Goal: Task Accomplishment & Management: Manage account settings

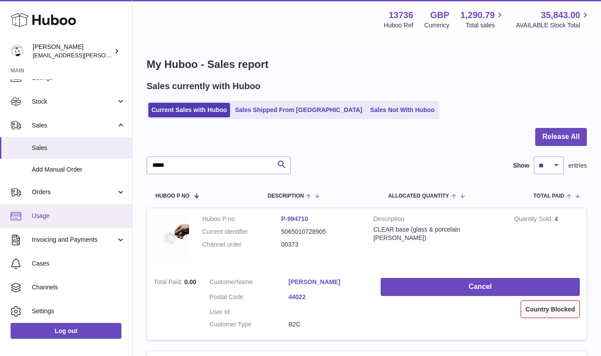
scroll to position [39, 0]
click at [60, 211] on span "Usage" at bounding box center [79, 214] width 94 height 8
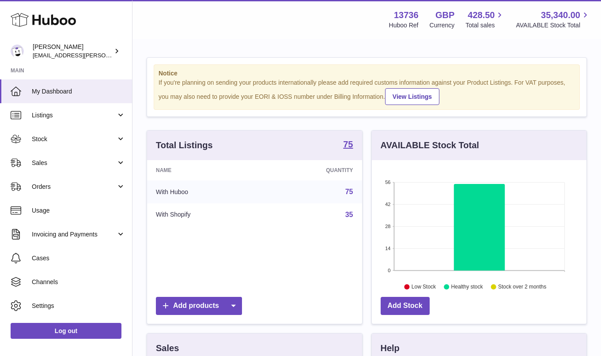
scroll to position [138, 215]
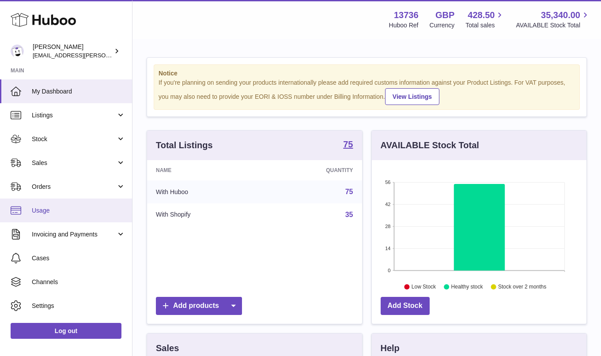
click at [79, 205] on link "Usage" at bounding box center [66, 211] width 132 height 24
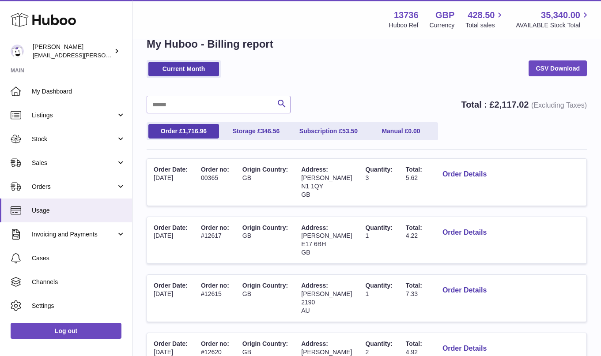
scroll to position [21, 0]
click at [473, 175] on button "Order Details" at bounding box center [464, 174] width 58 height 18
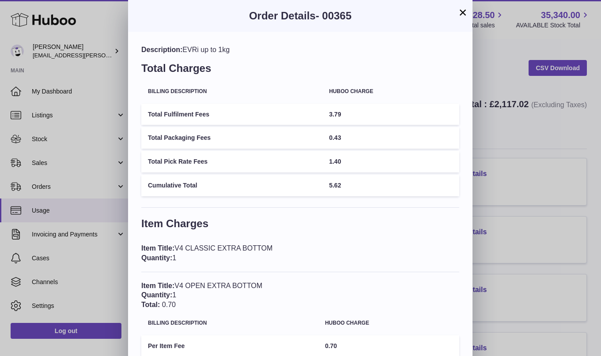
click at [461, 15] on button "×" at bounding box center [463, 12] width 11 height 11
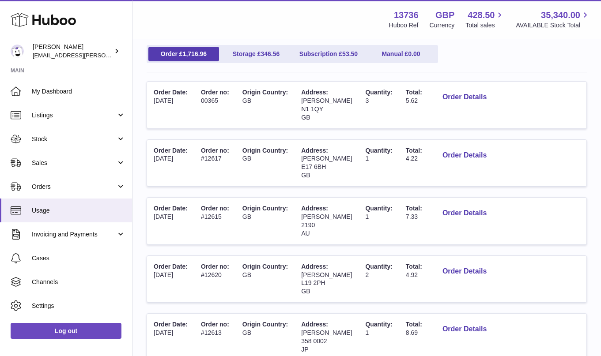
scroll to position [66, 0]
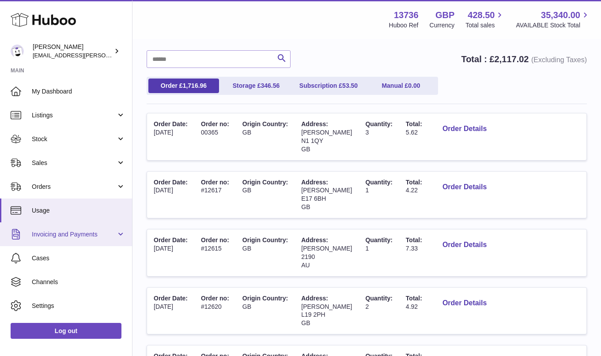
click at [96, 229] on link "Invoicing and Payments" at bounding box center [66, 235] width 132 height 24
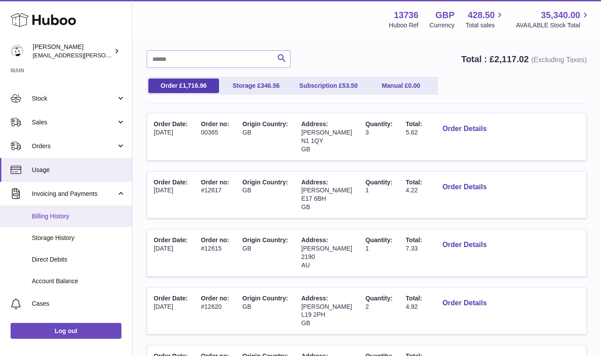
scroll to position [54, 0]
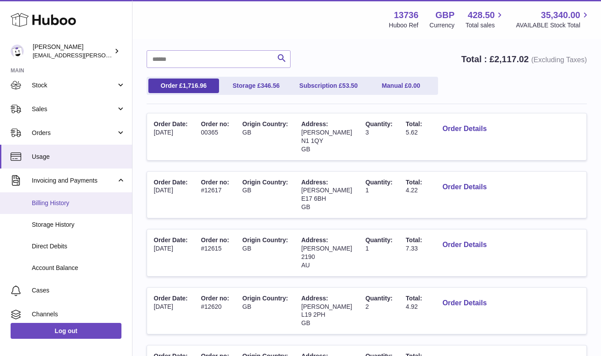
click at [84, 204] on span "Billing History" at bounding box center [79, 203] width 94 height 8
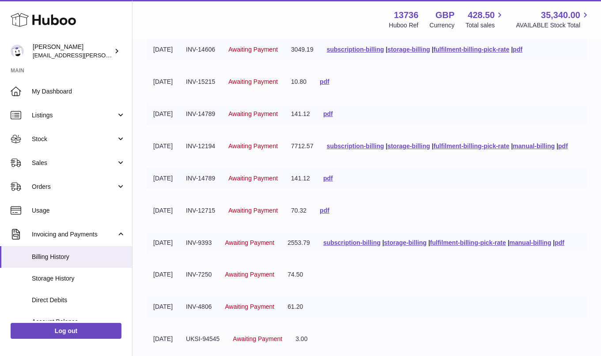
scroll to position [247, 0]
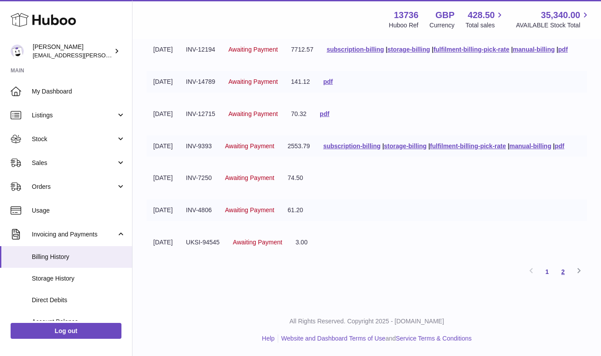
click at [562, 273] on link "2" at bounding box center [563, 272] width 16 height 16
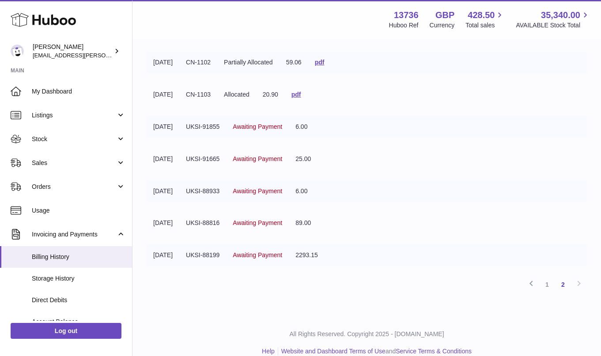
scroll to position [171, 0]
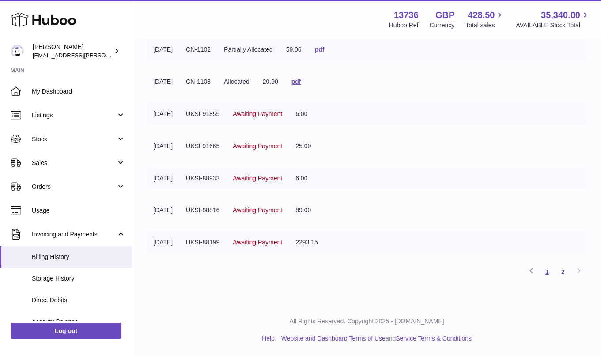
click at [547, 273] on link "1" at bounding box center [547, 272] width 16 height 16
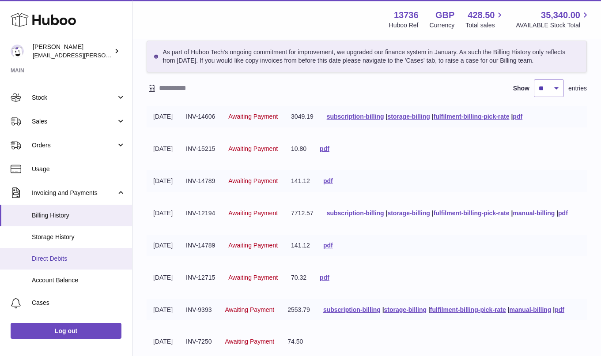
scroll to position [54, 0]
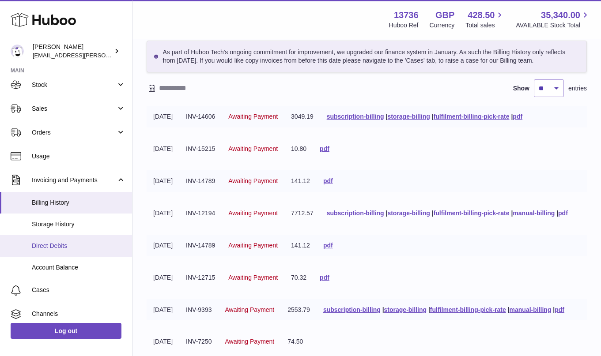
click at [99, 249] on span "Direct Debits" at bounding box center [79, 246] width 94 height 8
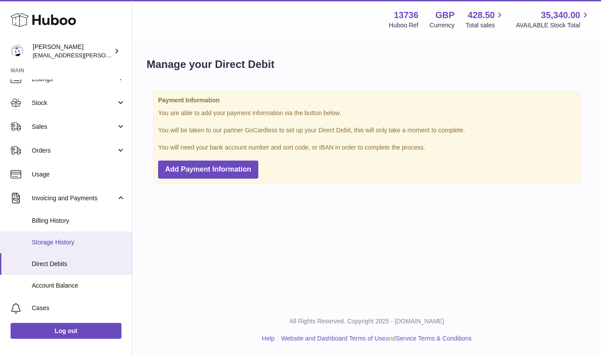
scroll to position [38, 0]
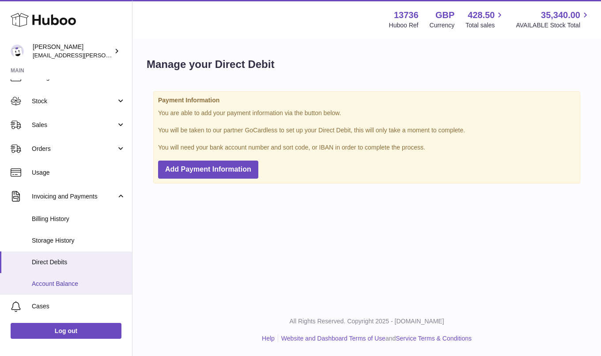
click at [97, 288] on link "Account Balance" at bounding box center [66, 284] width 132 height 22
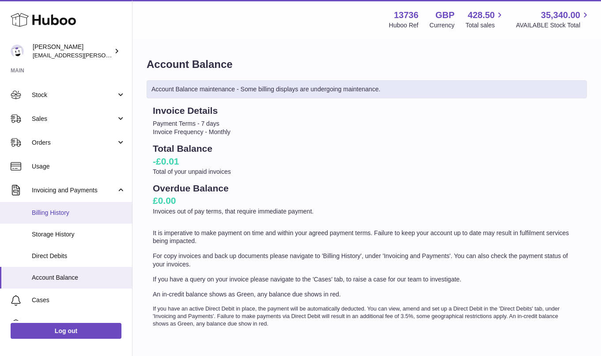
scroll to position [28, 0]
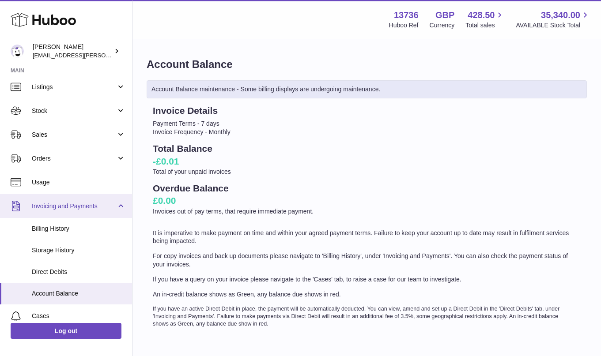
click at [118, 207] on link "Invoicing and Payments" at bounding box center [66, 206] width 132 height 24
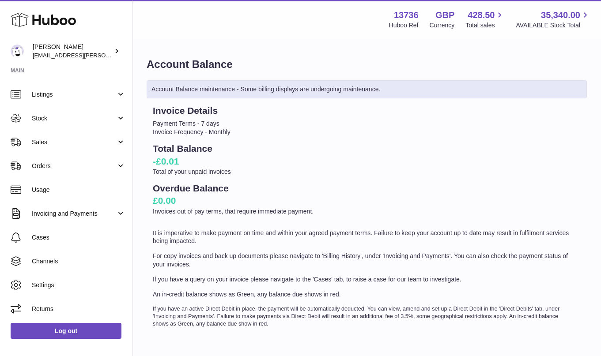
scroll to position [21, 0]
